Goal: Task Accomplishment & Management: Complete application form

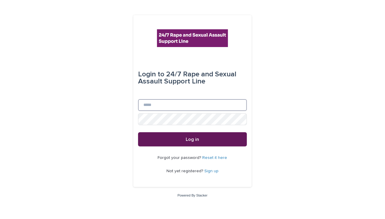
type input "**********"
click at [201, 139] on button "Log in" at bounding box center [192, 139] width 109 height 14
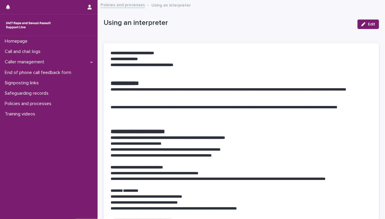
click at [144, 201] on p "**********" at bounding box center [239, 203] width 257 height 6
click at [40, 53] on p "Call and chat logs" at bounding box center [23, 52] width 43 height 6
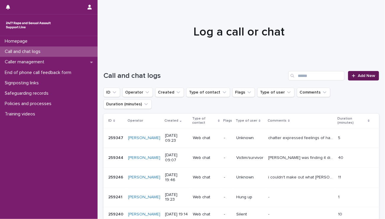
click at [362, 73] on link "Add New" at bounding box center [363, 75] width 31 height 9
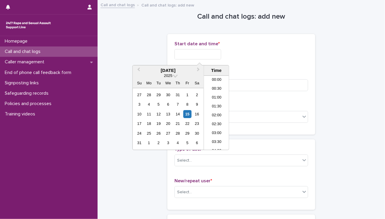
click at [200, 56] on input "text" at bounding box center [198, 54] width 47 height 10
click at [218, 110] on li "10:00" at bounding box center [216, 112] width 25 height 9
click at [210, 53] on input "**********" at bounding box center [198, 54] width 47 height 10
type input "**********"
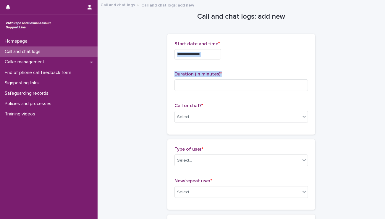
drag, startPoint x: 247, startPoint y: 59, endPoint x: 208, endPoint y: 92, distance: 51.7
click at [208, 92] on div "**********" at bounding box center [242, 84] width 134 height 86
drag, startPoint x: 208, startPoint y: 92, endPoint x: 211, endPoint y: 85, distance: 8.1
click at [211, 85] on input at bounding box center [242, 85] width 134 height 12
type input "*"
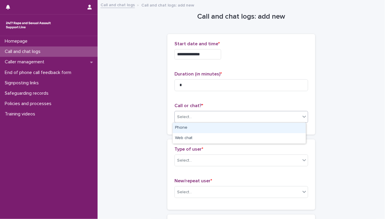
click at [192, 117] on div "Select..." at bounding box center [238, 117] width 126 height 10
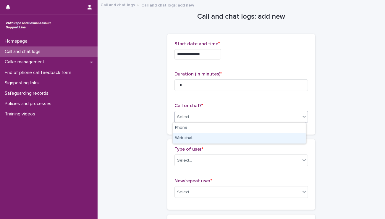
click at [182, 135] on div "Web chat" at bounding box center [239, 138] width 133 height 10
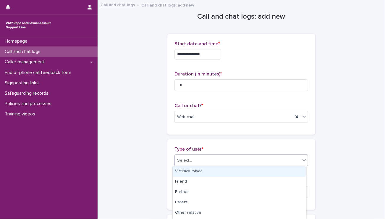
click at [182, 160] on div "Select..." at bounding box center [184, 160] width 15 height 6
click at [191, 169] on div "Victim/survivor" at bounding box center [239, 171] width 133 height 10
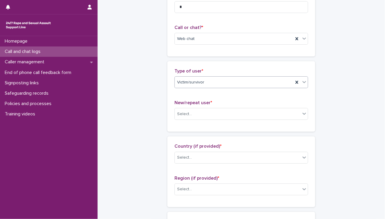
scroll to position [79, 0]
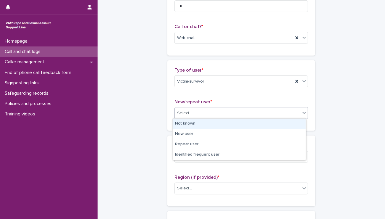
click at [198, 112] on div "Select..." at bounding box center [238, 113] width 126 height 10
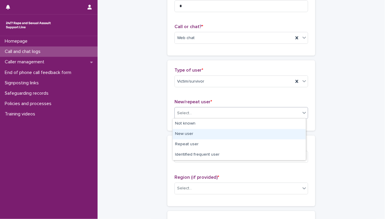
click at [195, 134] on div "New user" at bounding box center [239, 134] width 133 height 10
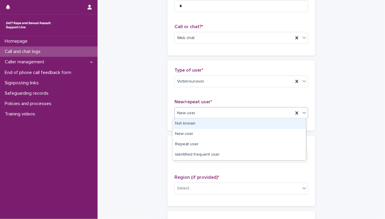
click at [201, 112] on div "New user" at bounding box center [234, 113] width 119 height 10
click at [195, 119] on div "Not known" at bounding box center [239, 124] width 133 height 10
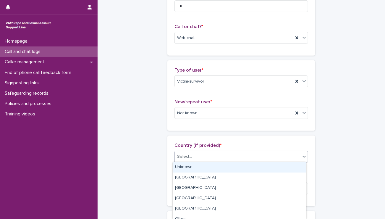
click at [187, 156] on div "Select..." at bounding box center [184, 157] width 15 height 6
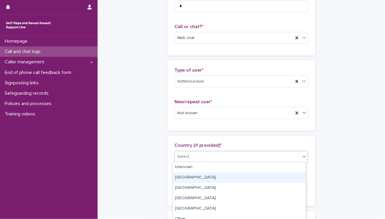
click at [185, 177] on div "England" at bounding box center [239, 178] width 133 height 10
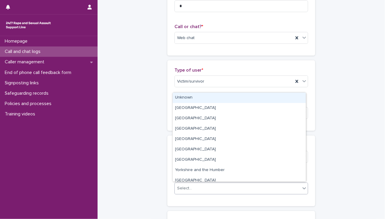
click at [184, 188] on div "Select..." at bounding box center [184, 188] width 15 height 6
click at [186, 99] on div "Unknown" at bounding box center [239, 98] width 133 height 10
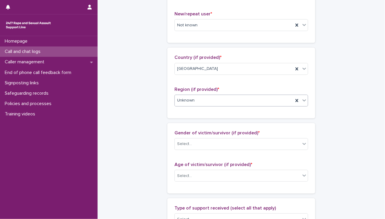
scroll to position [169, 0]
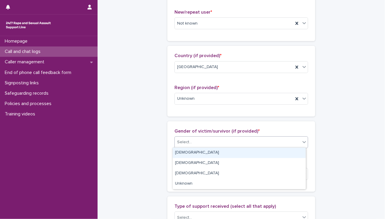
click at [186, 145] on div "Select..." at bounding box center [238, 142] width 126 height 10
click at [185, 152] on div "Female" at bounding box center [239, 153] width 133 height 10
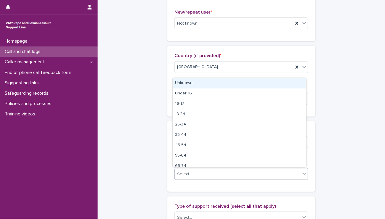
click at [191, 171] on div "Select..." at bounding box center [238, 174] width 126 height 10
click at [186, 83] on div "Unknown" at bounding box center [239, 83] width 133 height 10
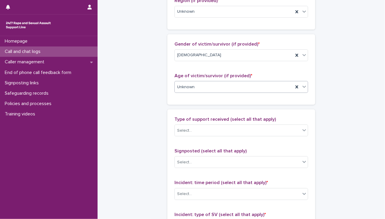
scroll to position [257, 0]
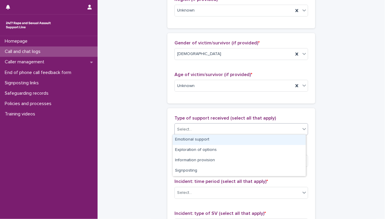
drag, startPoint x: 198, startPoint y: 125, endPoint x: 195, endPoint y: 138, distance: 13.6
click at [195, 138] on body "**********" at bounding box center [192, 109] width 385 height 219
click at [195, 138] on div "Emotional support" at bounding box center [239, 140] width 133 height 10
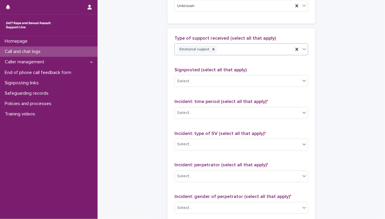
scroll to position [341, 0]
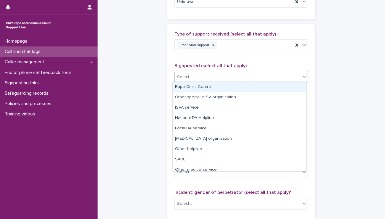
click at [211, 74] on div "Select..." at bounding box center [238, 77] width 126 height 10
click at [193, 86] on div "Rape Crisis Centre" at bounding box center [239, 87] width 133 height 10
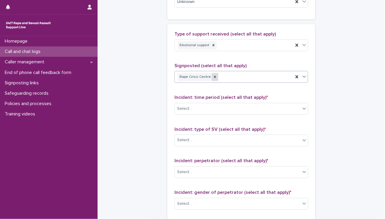
click at [213, 75] on icon at bounding box center [215, 77] width 4 height 4
click at [196, 77] on div "Select..." at bounding box center [238, 77] width 126 height 10
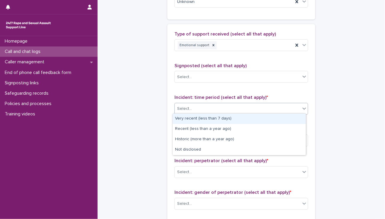
click at [186, 108] on div "Select..." at bounding box center [184, 109] width 15 height 6
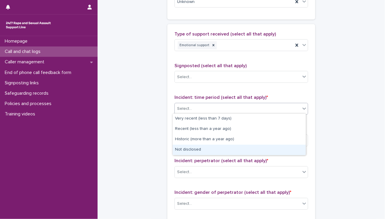
click at [193, 147] on div "Not disclosed" at bounding box center [239, 150] width 133 height 10
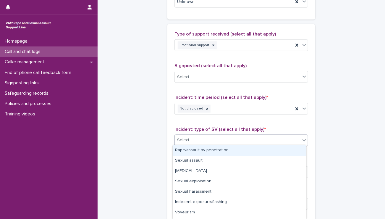
click at [199, 136] on div "Select..." at bounding box center [238, 141] width 126 height 10
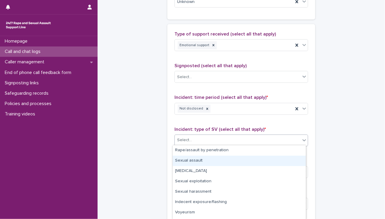
click at [200, 160] on div "Sexual assault" at bounding box center [239, 161] width 133 height 10
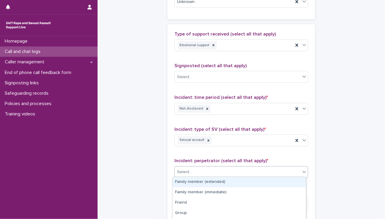
click at [202, 172] on div "Select..." at bounding box center [238, 173] width 126 height 10
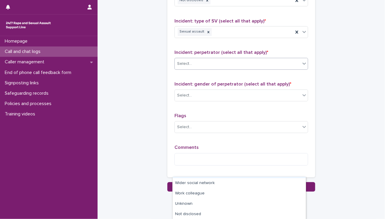
scroll to position [451, 0]
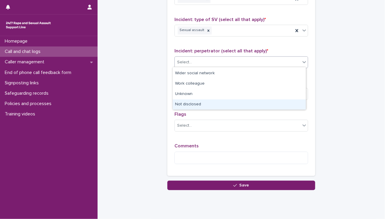
click at [204, 107] on div "Not disclosed" at bounding box center [239, 104] width 133 height 10
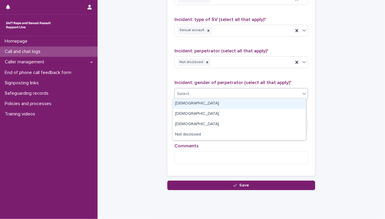
click at [202, 89] on div "Select..." at bounding box center [238, 94] width 126 height 10
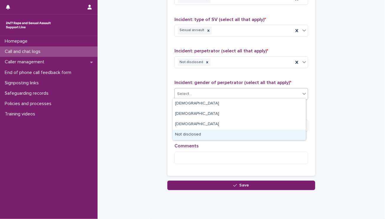
click at [202, 138] on div "Not disclosed" at bounding box center [239, 135] width 133 height 10
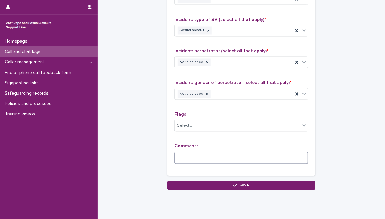
click at [197, 157] on textarea at bounding box center [242, 158] width 134 height 13
click at [284, 156] on textarea "**********" at bounding box center [242, 158] width 134 height 13
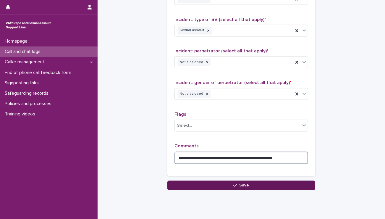
type textarea "**********"
click at [282, 181] on button "Save" at bounding box center [242, 185] width 148 height 9
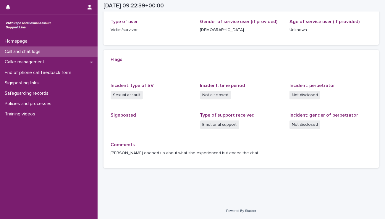
scroll to position [95, 0]
click at [142, 189] on div "Loading... Saving… Loading... Saving… 2025-08-15 09:22:39+00:00 15/8/2025 10:22…" at bounding box center [242, 53] width 288 height 297
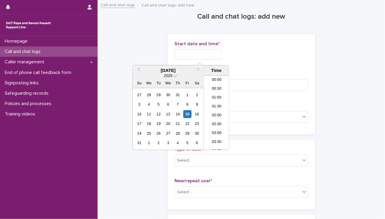
click at [205, 57] on input "text" at bounding box center [198, 54] width 47 height 10
click at [218, 99] on li "10:00" at bounding box center [216, 95] width 25 height 9
click at [209, 57] on input "**********" at bounding box center [198, 54] width 47 height 10
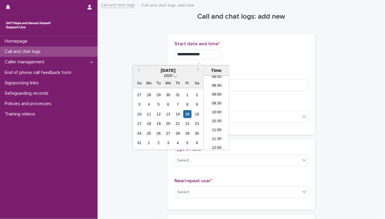
type input "**********"
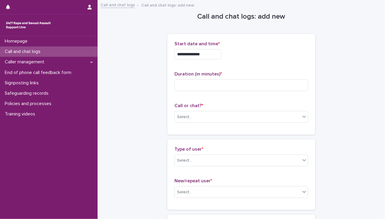
click at [233, 59] on div "**********" at bounding box center [242, 54] width 134 height 10
click at [188, 84] on input at bounding box center [242, 85] width 134 height 12
type input "**"
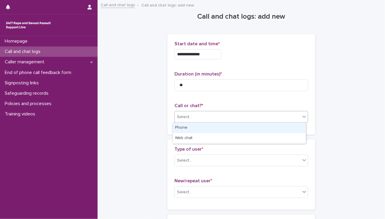
click at [193, 114] on div at bounding box center [193, 117] width 1 height 6
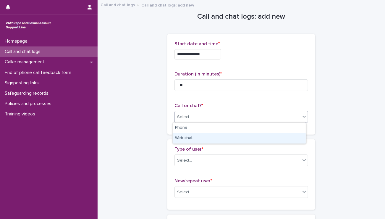
click at [192, 137] on div "Web chat" at bounding box center [239, 138] width 133 height 10
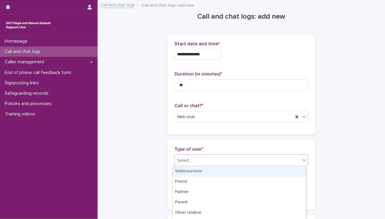
click at [192, 160] on div "Select..." at bounding box center [238, 161] width 126 height 10
click at [194, 171] on div "Victim/survivor" at bounding box center [239, 171] width 133 height 10
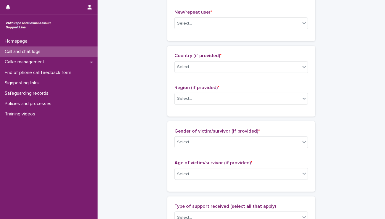
scroll to position [170, 0]
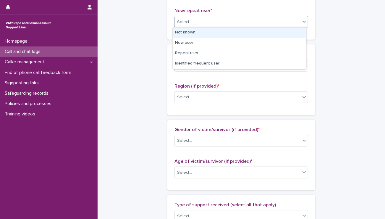
click at [201, 22] on div "Select..." at bounding box center [238, 22] width 126 height 10
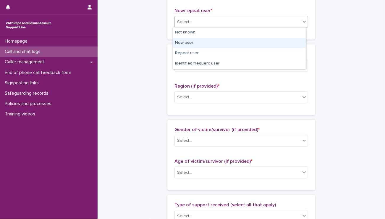
click at [203, 42] on div "New user" at bounding box center [239, 43] width 133 height 10
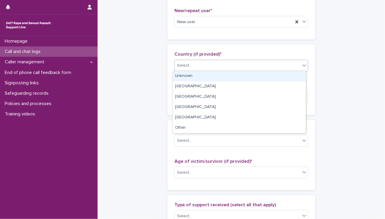
click at [200, 68] on div "Select..." at bounding box center [238, 66] width 126 height 10
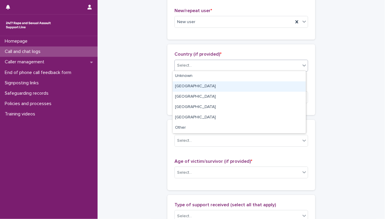
click at [202, 84] on div "England" at bounding box center [239, 86] width 133 height 10
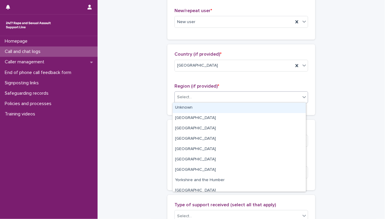
click at [202, 98] on div "Select..." at bounding box center [238, 97] width 126 height 10
click at [203, 105] on div "Unknown" at bounding box center [239, 108] width 133 height 10
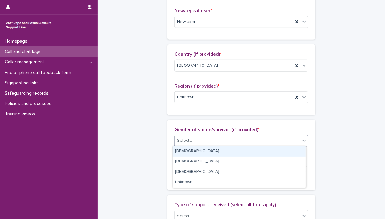
click at [205, 140] on div "Select..." at bounding box center [238, 141] width 126 height 10
click at [203, 151] on div "Female" at bounding box center [239, 151] width 133 height 10
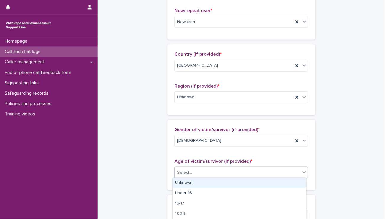
click at [206, 169] on div "Select..." at bounding box center [238, 173] width 126 height 10
click at [207, 184] on div "Unknown" at bounding box center [239, 183] width 133 height 10
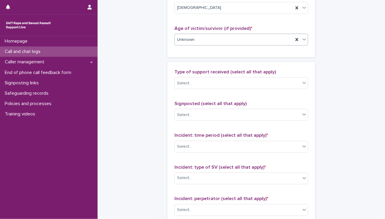
scroll to position [303, 0]
click at [196, 82] on div "Select..." at bounding box center [238, 83] width 126 height 10
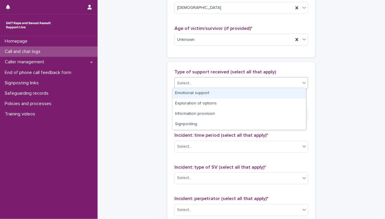
click at [193, 95] on div "Emotional support" at bounding box center [239, 93] width 133 height 10
click at [218, 84] on div "Emotional support" at bounding box center [234, 83] width 119 height 10
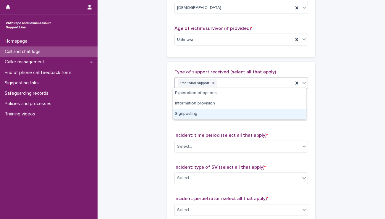
click at [213, 115] on div "Signposting" at bounding box center [239, 114] width 133 height 10
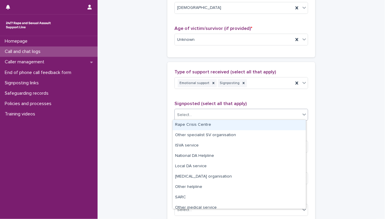
drag, startPoint x: 213, startPoint y: 115, endPoint x: 210, endPoint y: 127, distance: 12.7
click at [210, 127] on body "**********" at bounding box center [192, 109] width 385 height 219
click at [210, 127] on div "Rape Crisis Centre" at bounding box center [239, 125] width 133 height 10
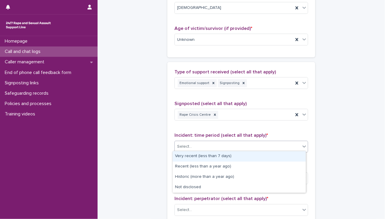
click at [212, 147] on div "Select..." at bounding box center [238, 147] width 126 height 10
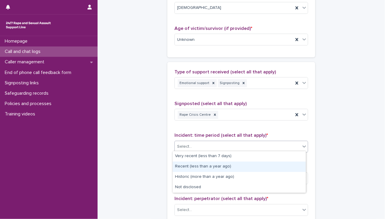
click at [211, 168] on div "Recent (less than a year ago)" at bounding box center [239, 167] width 133 height 10
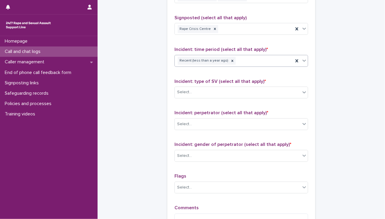
scroll to position [389, 0]
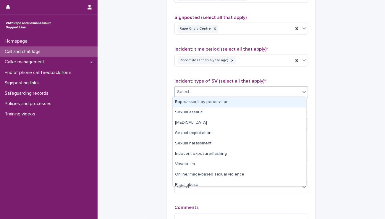
click at [204, 89] on div "Select..." at bounding box center [238, 92] width 126 height 10
click at [200, 106] on div "Rape/assault by penetration" at bounding box center [239, 102] width 133 height 10
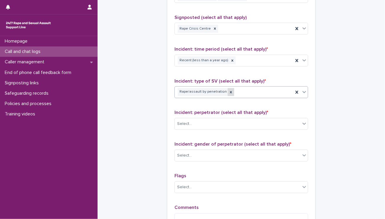
click at [229, 90] on icon at bounding box center [231, 92] width 4 height 4
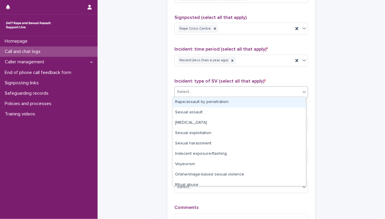
click at [225, 90] on div "Select..." at bounding box center [238, 92] width 126 height 10
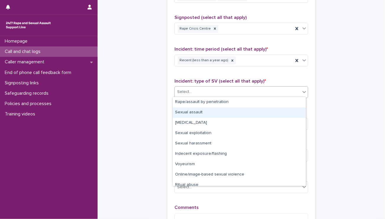
click at [219, 116] on div "Sexual assault" at bounding box center [239, 112] width 133 height 10
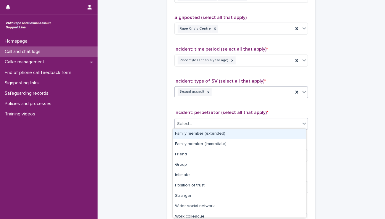
click at [220, 125] on div "Select..." at bounding box center [238, 124] width 126 height 10
click at [222, 134] on div "Family member (extended)" at bounding box center [239, 134] width 133 height 10
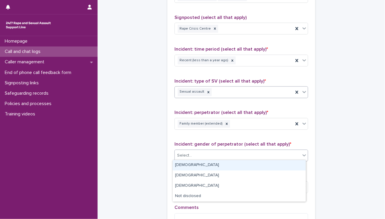
click at [219, 156] on div "Select..." at bounding box center [238, 156] width 126 height 10
click at [218, 165] on div "Male" at bounding box center [239, 165] width 133 height 10
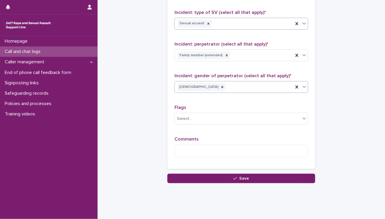
scroll to position [467, 0]
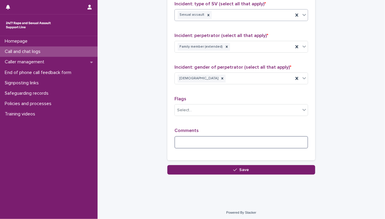
click at [217, 136] on textarea at bounding box center [242, 142] width 134 height 13
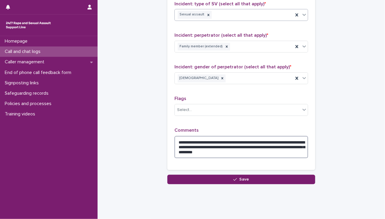
click at [268, 151] on textarea "**********" at bounding box center [242, 147] width 134 height 22
type textarea "**********"
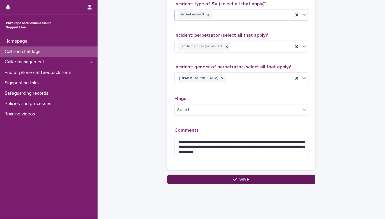
click at [263, 178] on button "Save" at bounding box center [242, 179] width 148 height 9
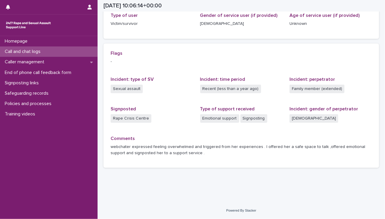
scroll to position [102, 0]
